Goal: Book appointment/travel/reservation

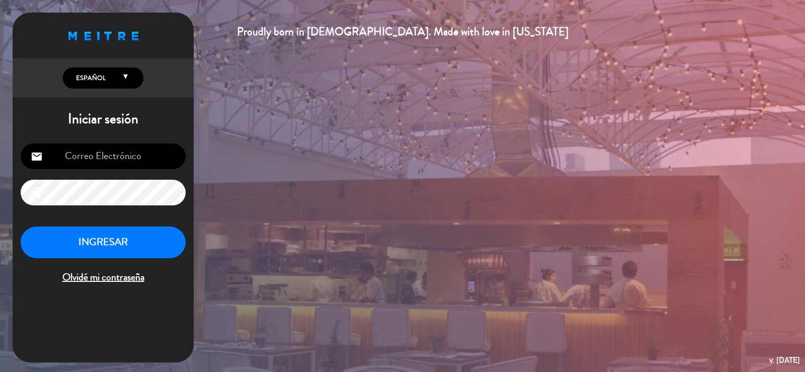
type input "[EMAIL_ADDRESS][DOMAIN_NAME]"
click at [137, 244] on button "INGRESAR" at bounding box center [103, 243] width 165 height 32
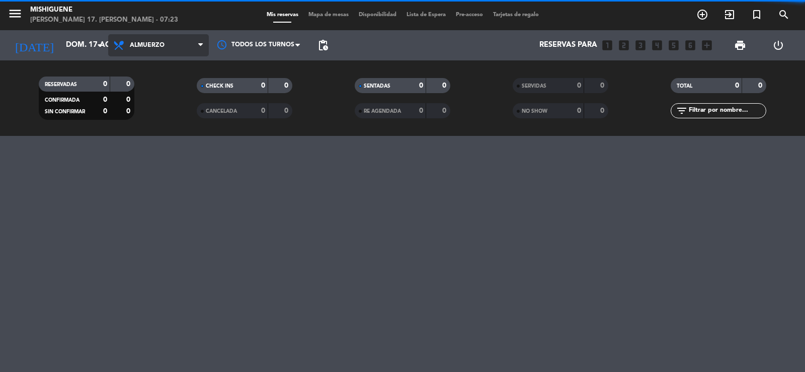
click at [187, 39] on span "Almuerzo" at bounding box center [158, 45] width 101 height 22
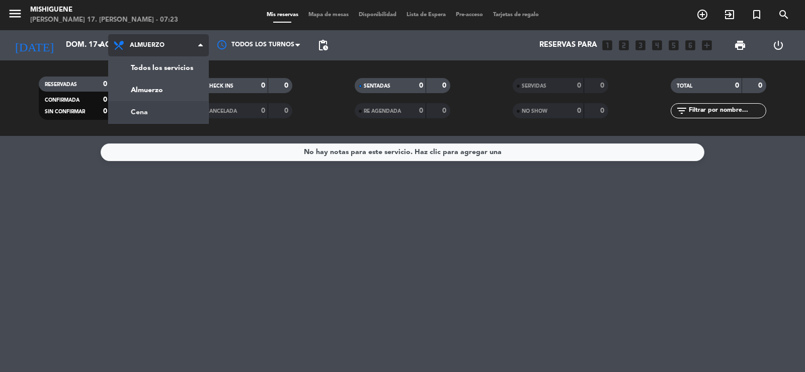
click at [185, 101] on div "menu Mishiguene [PERSON_NAME] 17. [PERSON_NAME] - 07:23 Mis reservas Mapa de me…" at bounding box center [402, 68] width 805 height 136
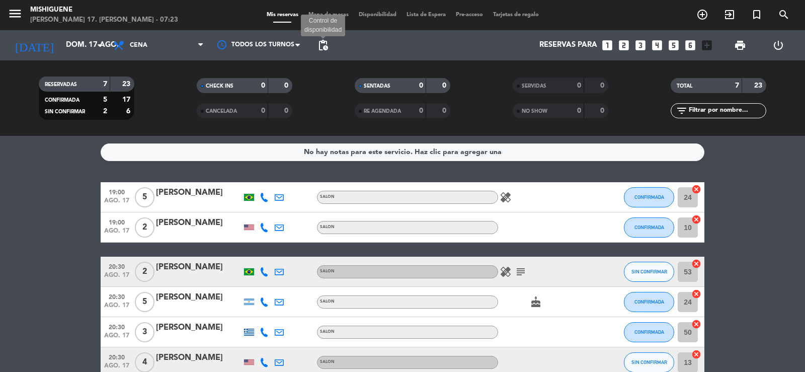
click at [320, 46] on span "pending_actions" at bounding box center [323, 45] width 12 height 12
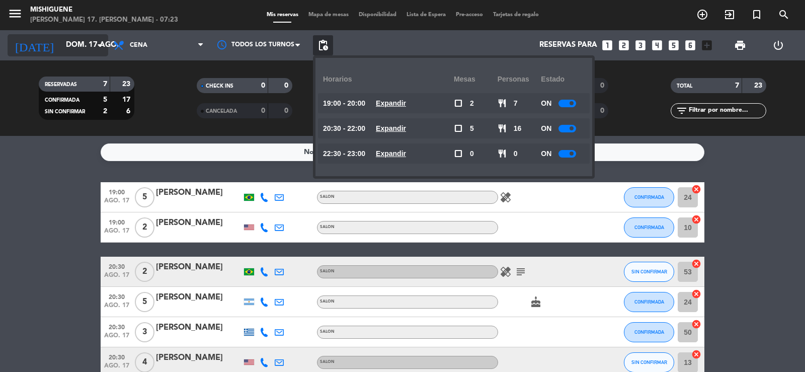
click at [74, 37] on input "dom. 17 ago." at bounding box center [109, 45] width 97 height 19
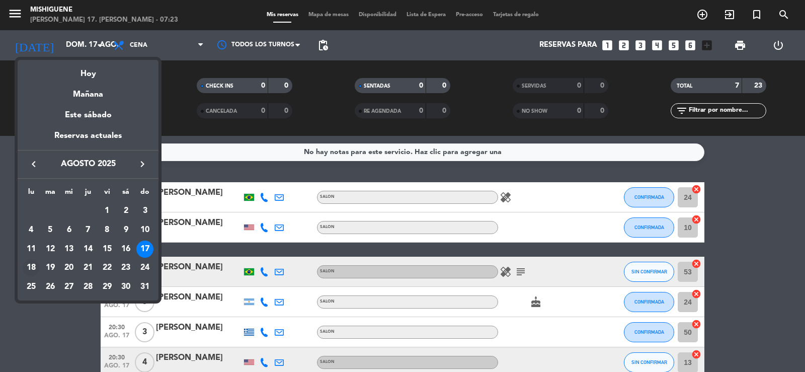
click at [30, 264] on div "18" at bounding box center [31, 267] width 17 height 17
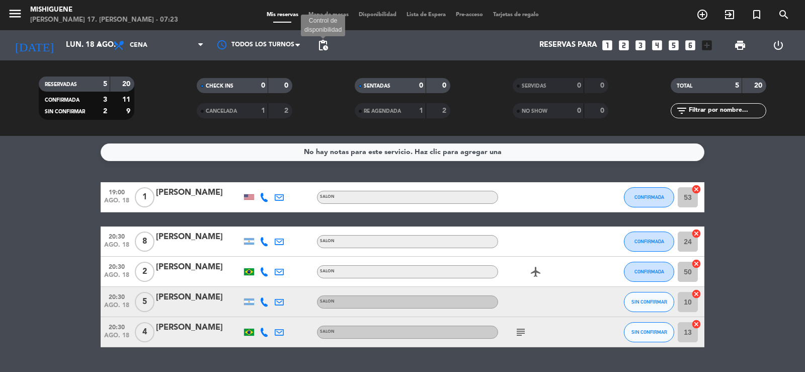
click at [323, 51] on span "pending_actions" at bounding box center [323, 45] width 12 height 12
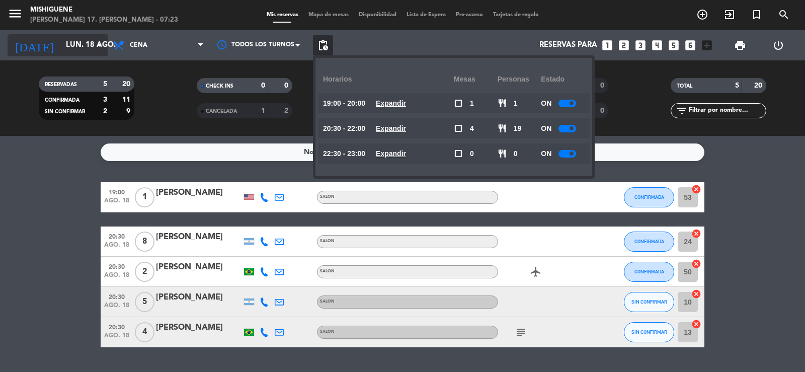
click at [80, 41] on input "lun. 18 ago." at bounding box center [109, 45] width 97 height 19
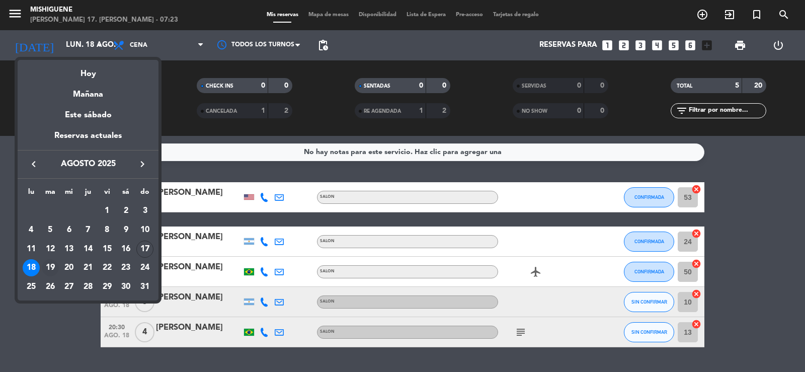
click at [51, 264] on div "19" at bounding box center [50, 267] width 17 height 17
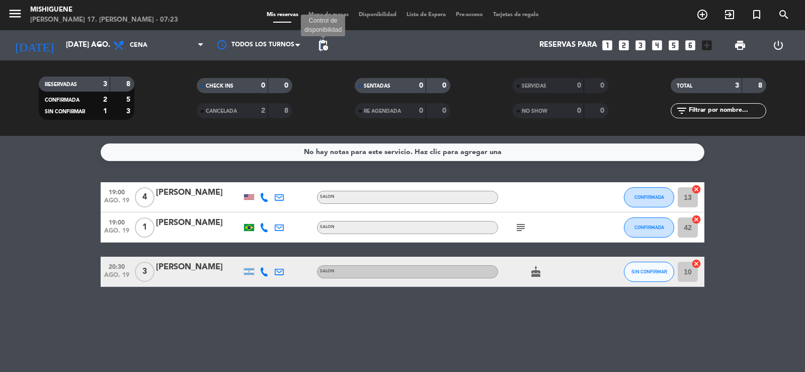
click at [321, 45] on span "pending_actions" at bounding box center [323, 45] width 12 height 12
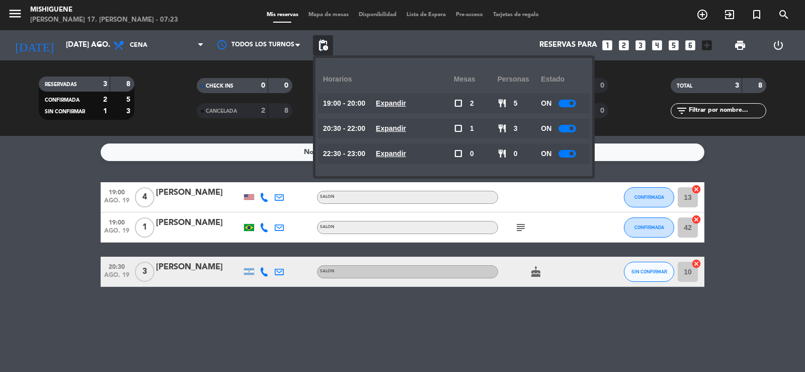
click at [320, 45] on span "pending_actions" at bounding box center [323, 45] width 12 height 12
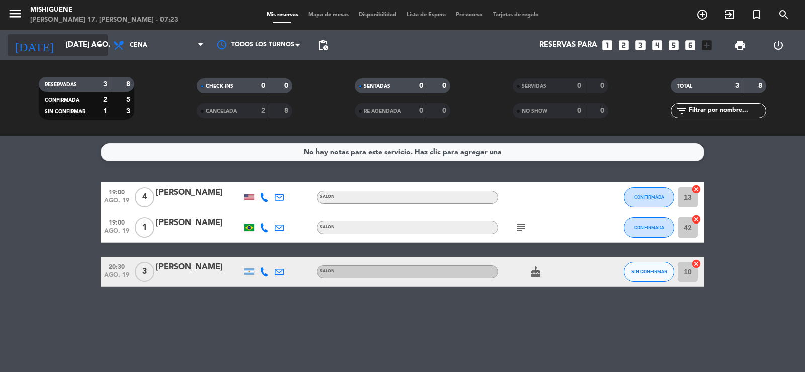
click at [70, 52] on input "[DATE] ago." at bounding box center [109, 45] width 97 height 19
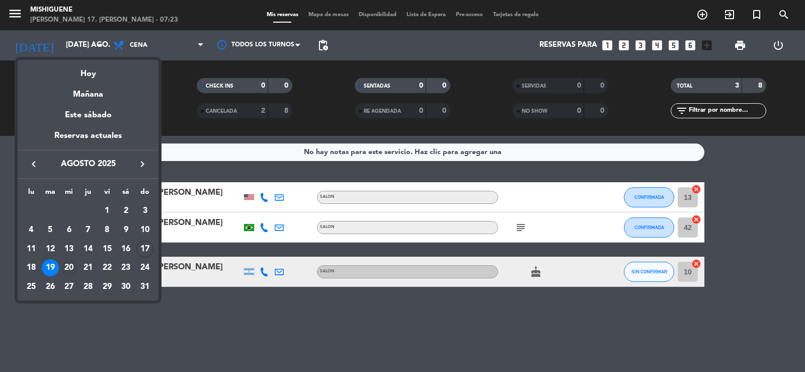
click at [73, 267] on div "20" at bounding box center [68, 267] width 17 height 17
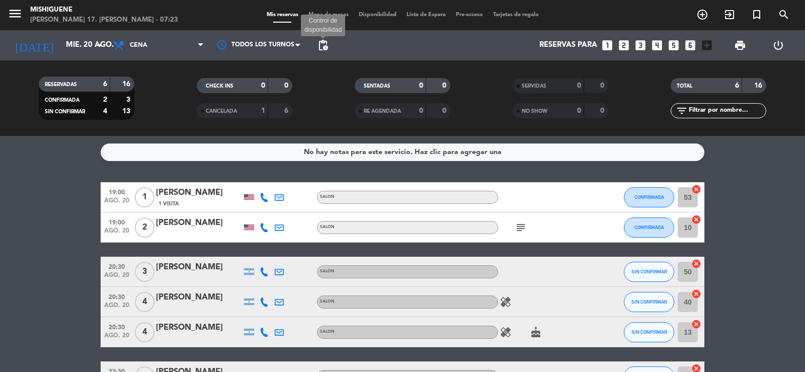
click at [325, 49] on span "pending_actions" at bounding box center [323, 45] width 12 height 12
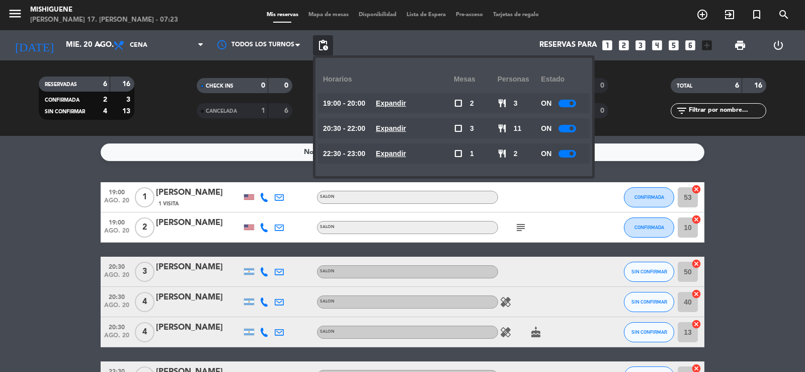
click at [325, 49] on span "pending_actions" at bounding box center [323, 45] width 12 height 12
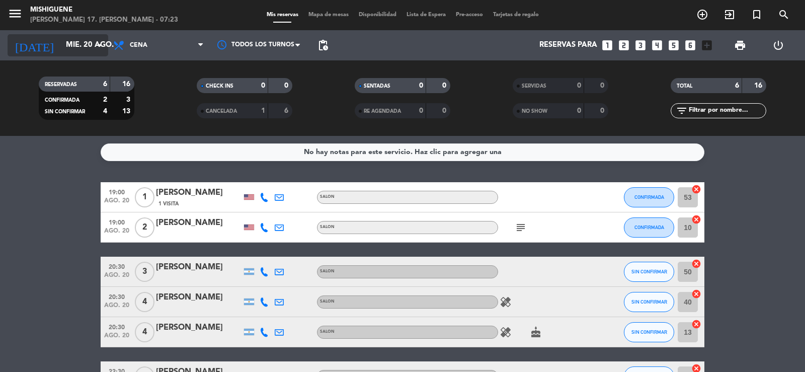
click at [85, 48] on input "mié. 20 ago." at bounding box center [109, 45] width 97 height 19
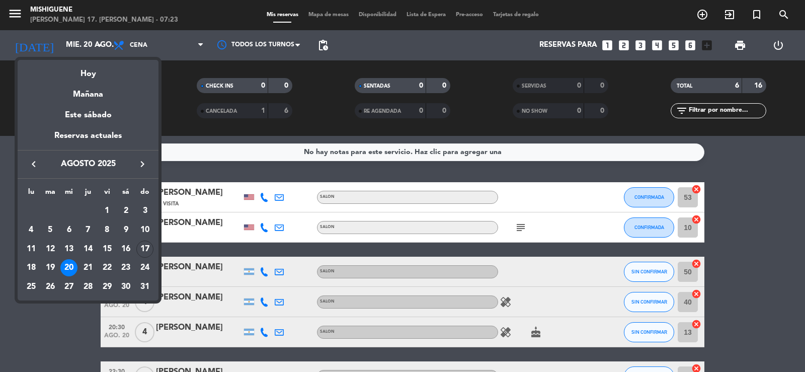
click at [88, 260] on div "21" at bounding box center [88, 267] width 17 height 17
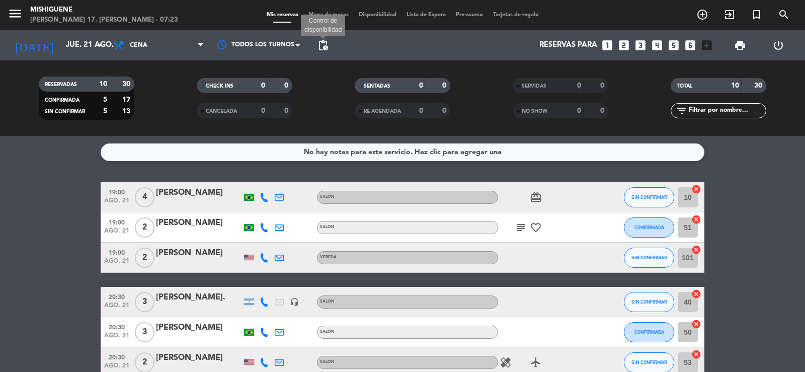
click at [318, 48] on span "pending_actions" at bounding box center [323, 45] width 12 height 12
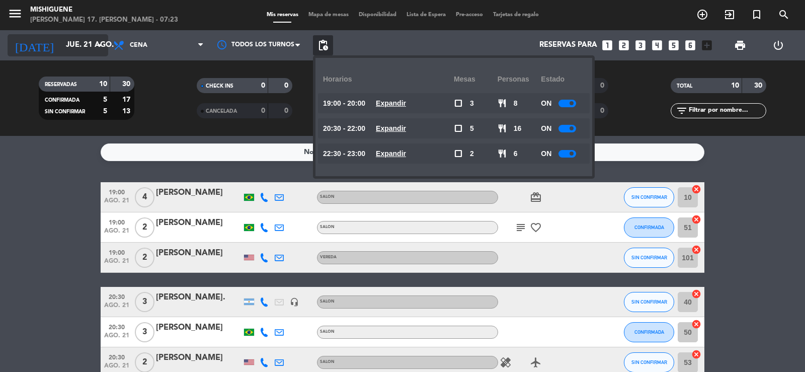
click at [85, 50] on input "jue. 21 ago." at bounding box center [109, 45] width 97 height 19
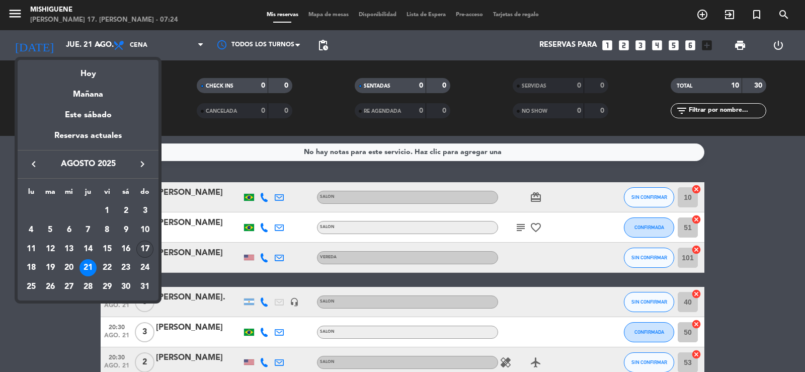
click at [152, 246] on div "17" at bounding box center [144, 249] width 17 height 17
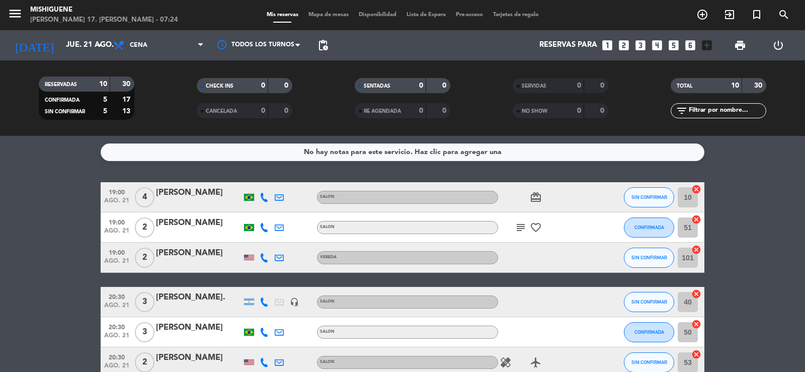
type input "dom. 17 ago."
